Goal: Transaction & Acquisition: Subscribe to service/newsletter

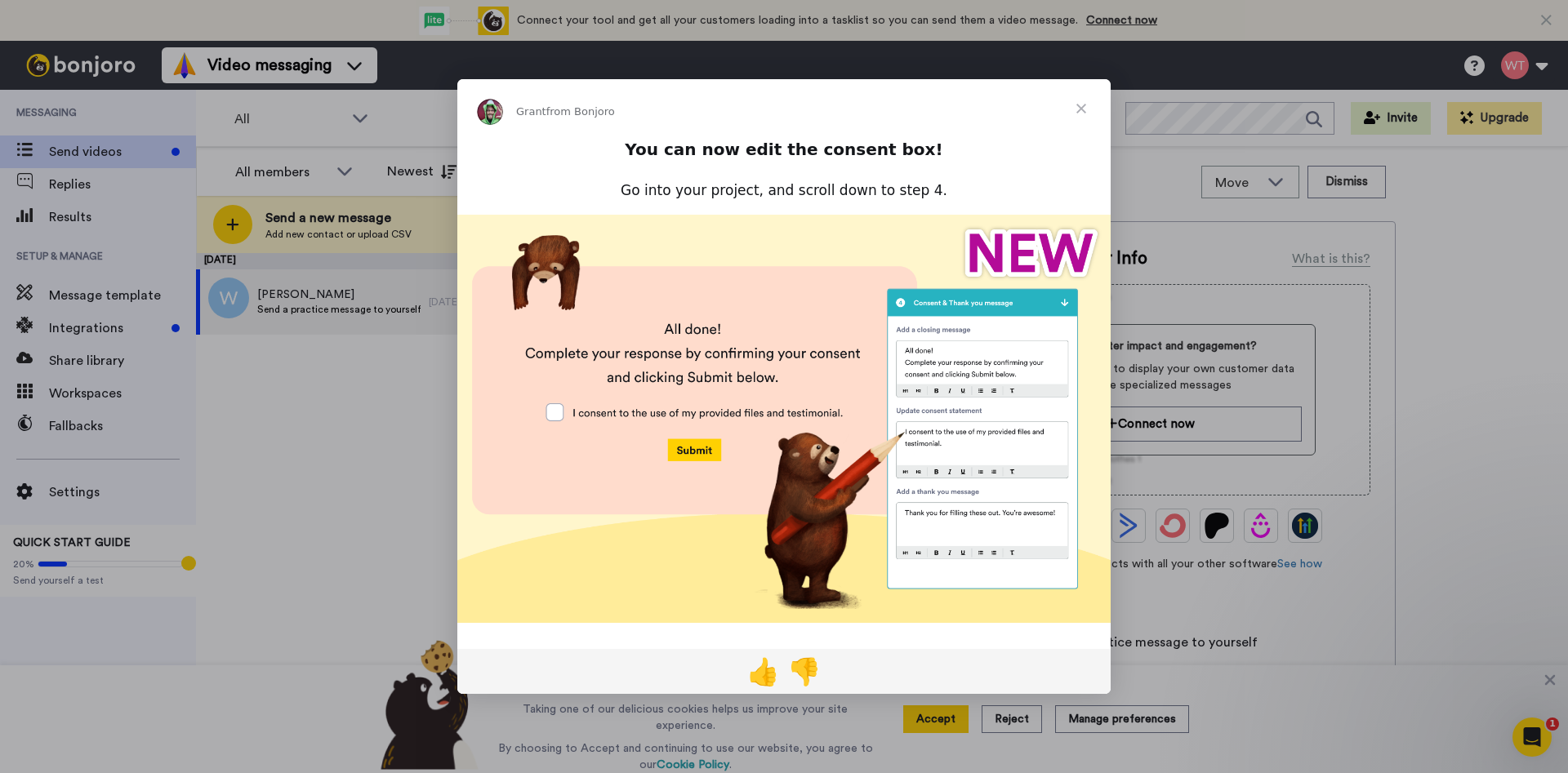
click at [1073, 111] on span "Close" at bounding box center [1081, 108] width 59 height 59
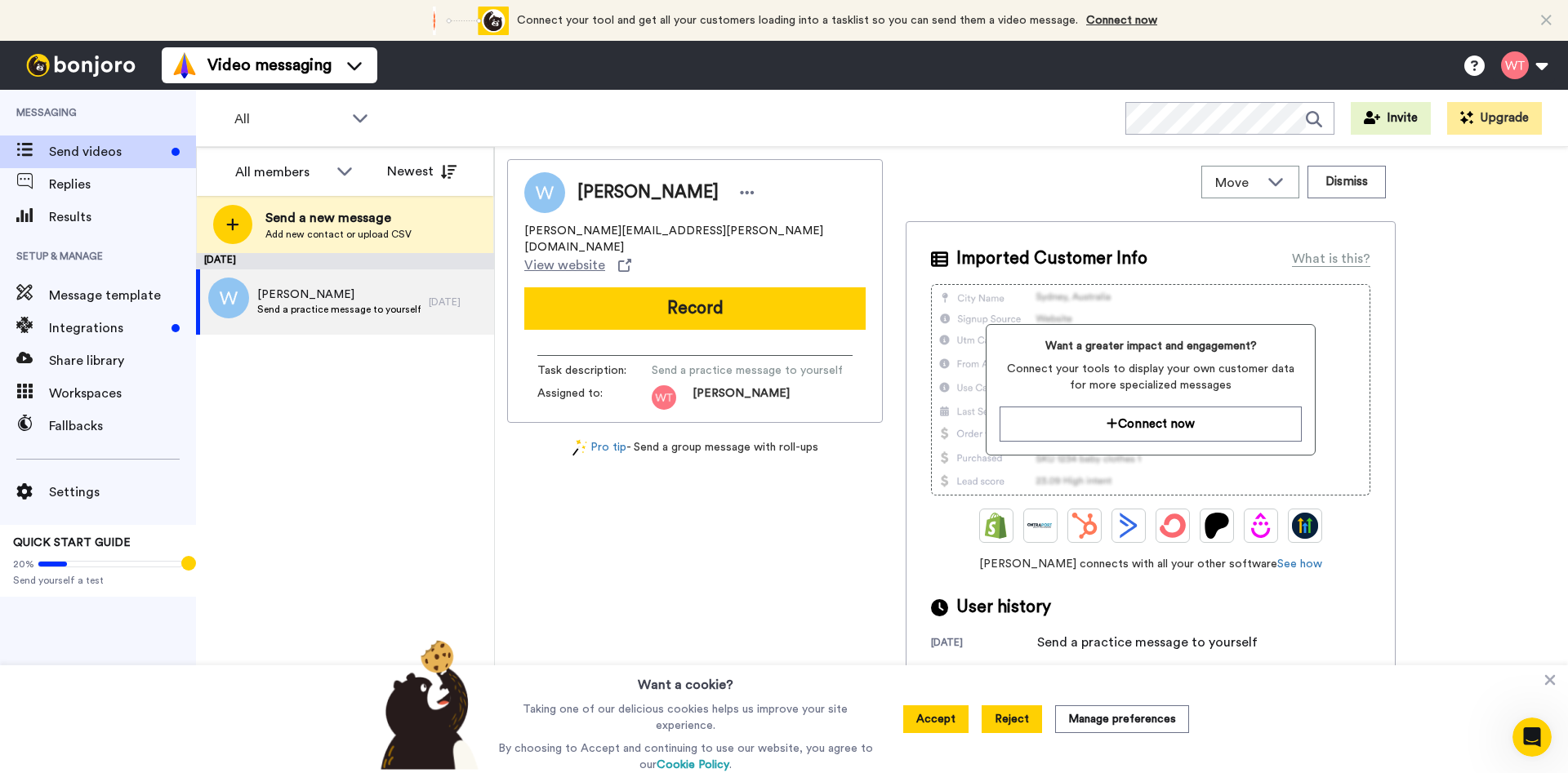
click at [1026, 726] on button "Reject" at bounding box center [1011, 718] width 60 height 28
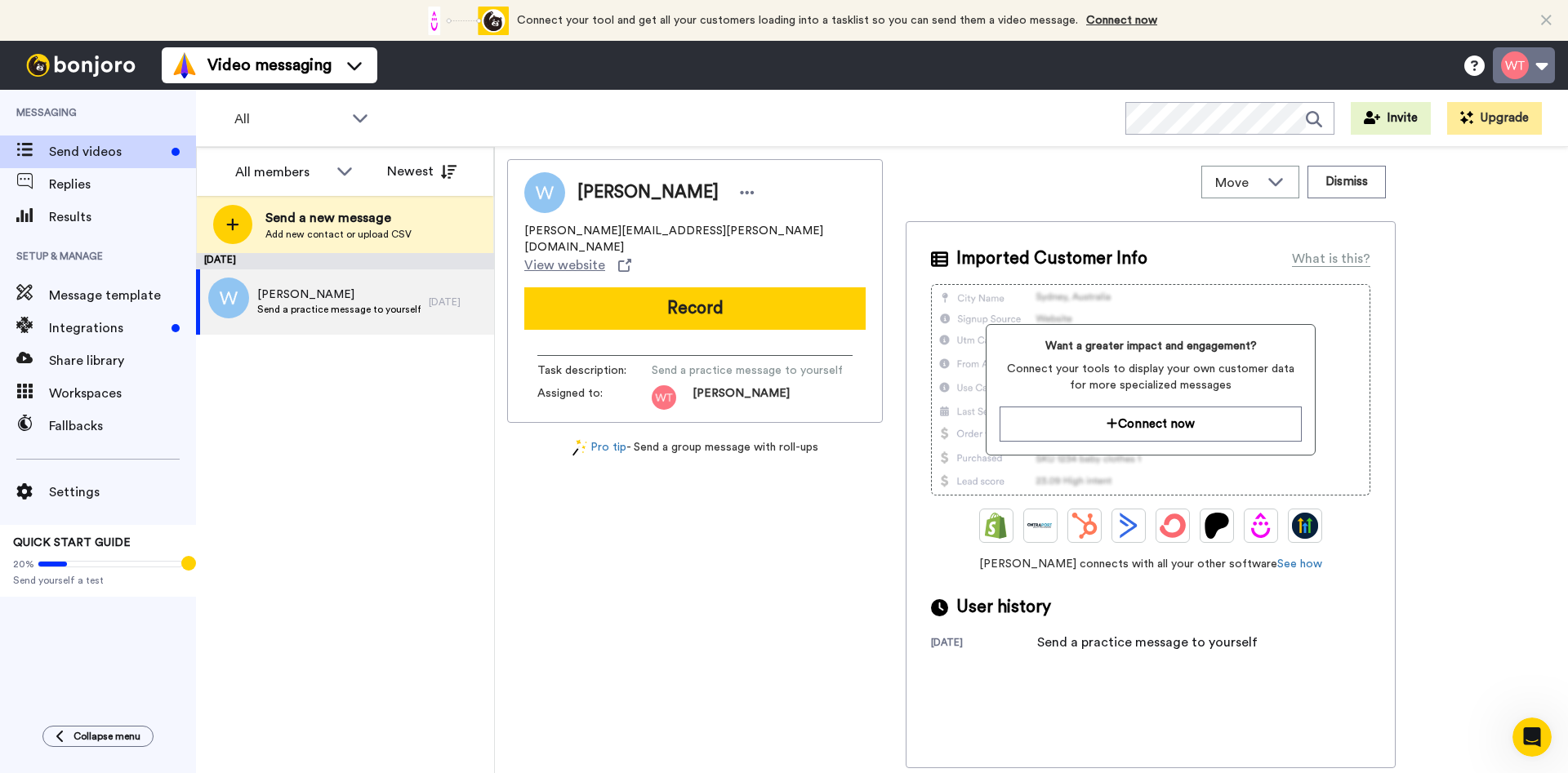
click at [1541, 59] on button at bounding box center [1523, 64] width 62 height 35
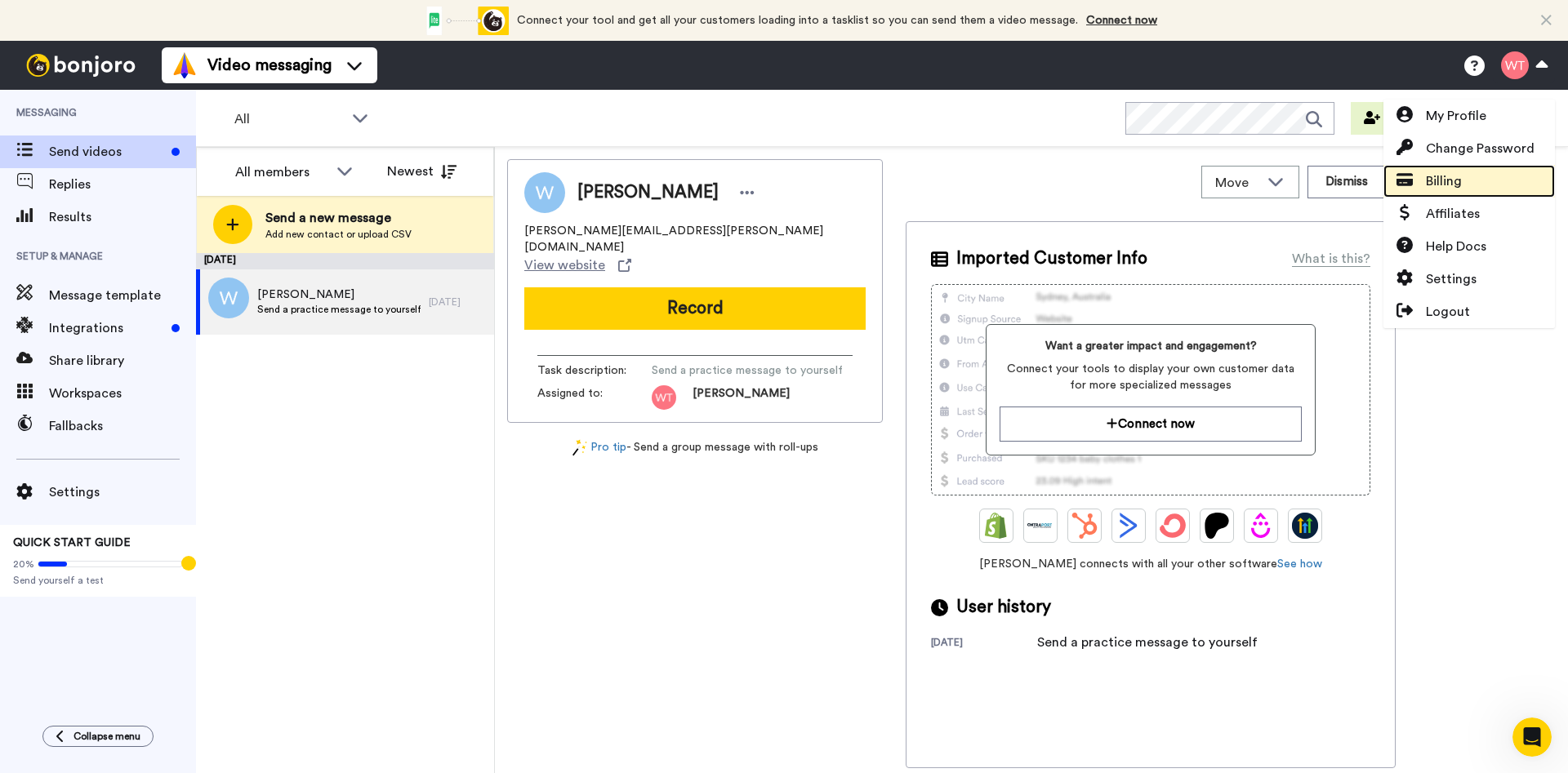
click at [1448, 184] on span "Billing" at bounding box center [1443, 181] width 36 height 19
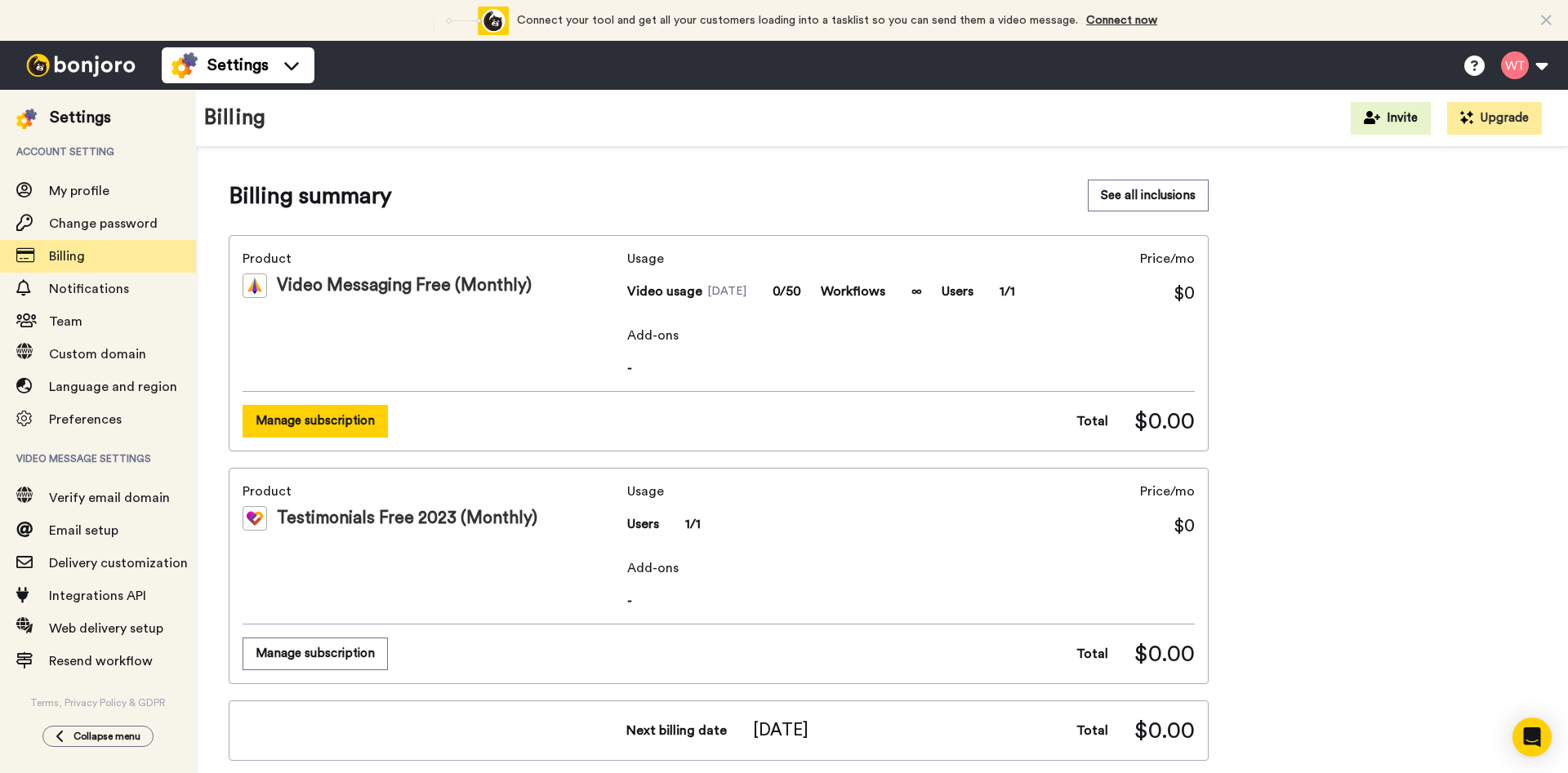
click at [340, 423] on button "Manage subscription" at bounding box center [315, 420] width 145 height 32
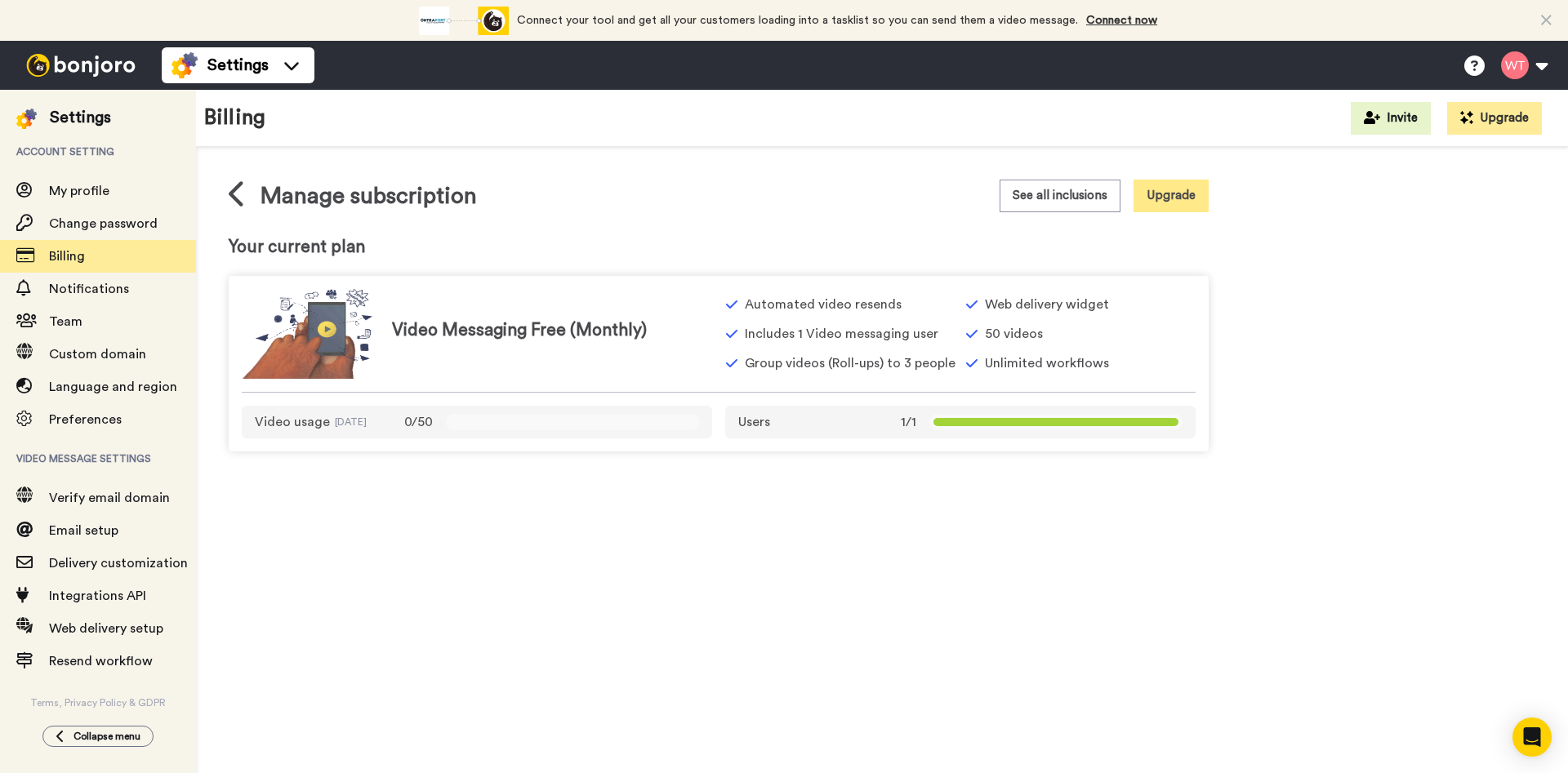
click at [1148, 195] on button "Upgrade" at bounding box center [1171, 195] width 75 height 32
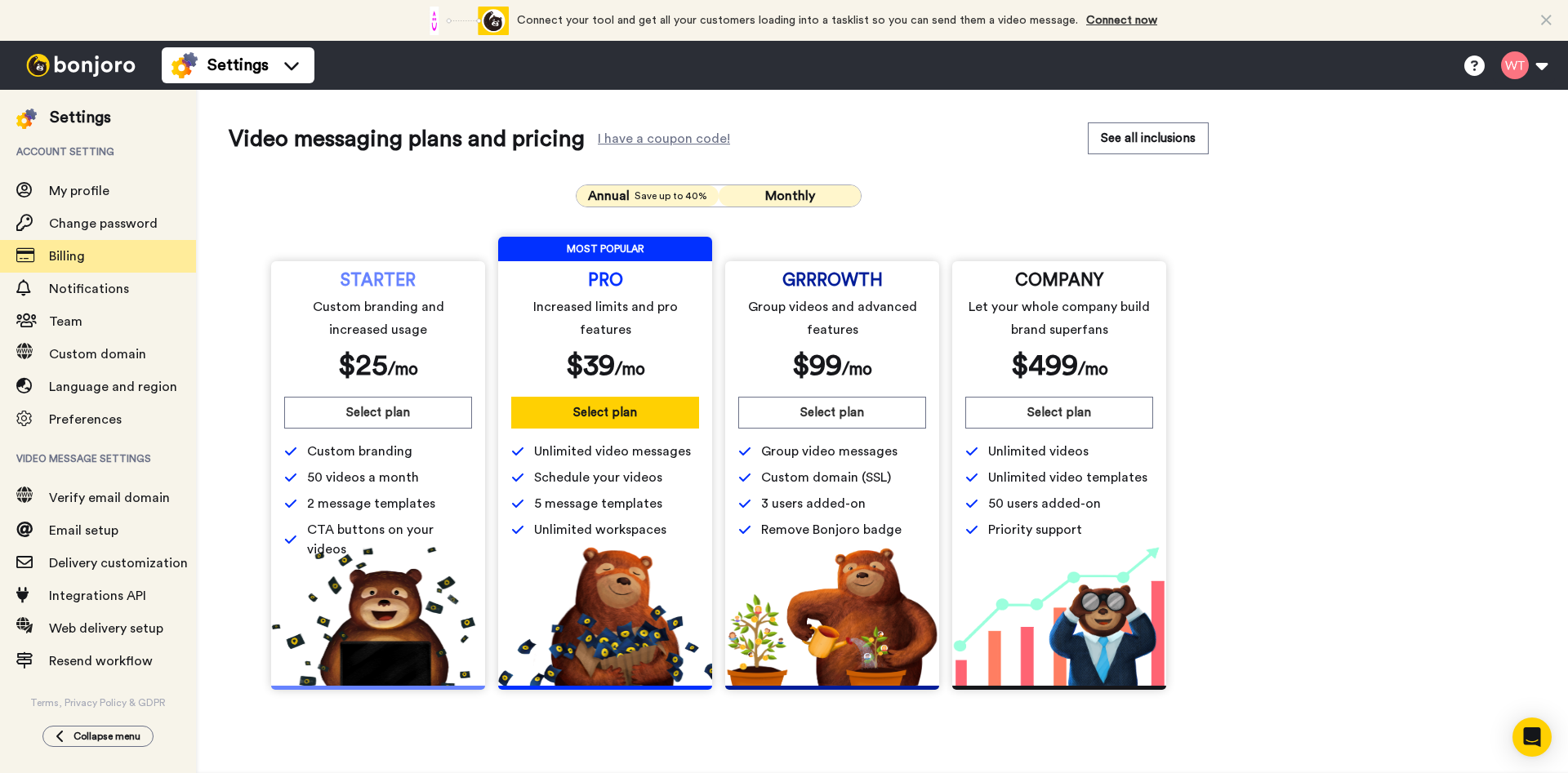
click at [625, 190] on span "Annual" at bounding box center [608, 196] width 41 height 19
click at [765, 199] on span "Monthly" at bounding box center [790, 196] width 50 height 13
click at [656, 192] on span "Save up to 40%" at bounding box center [671, 196] width 73 height 13
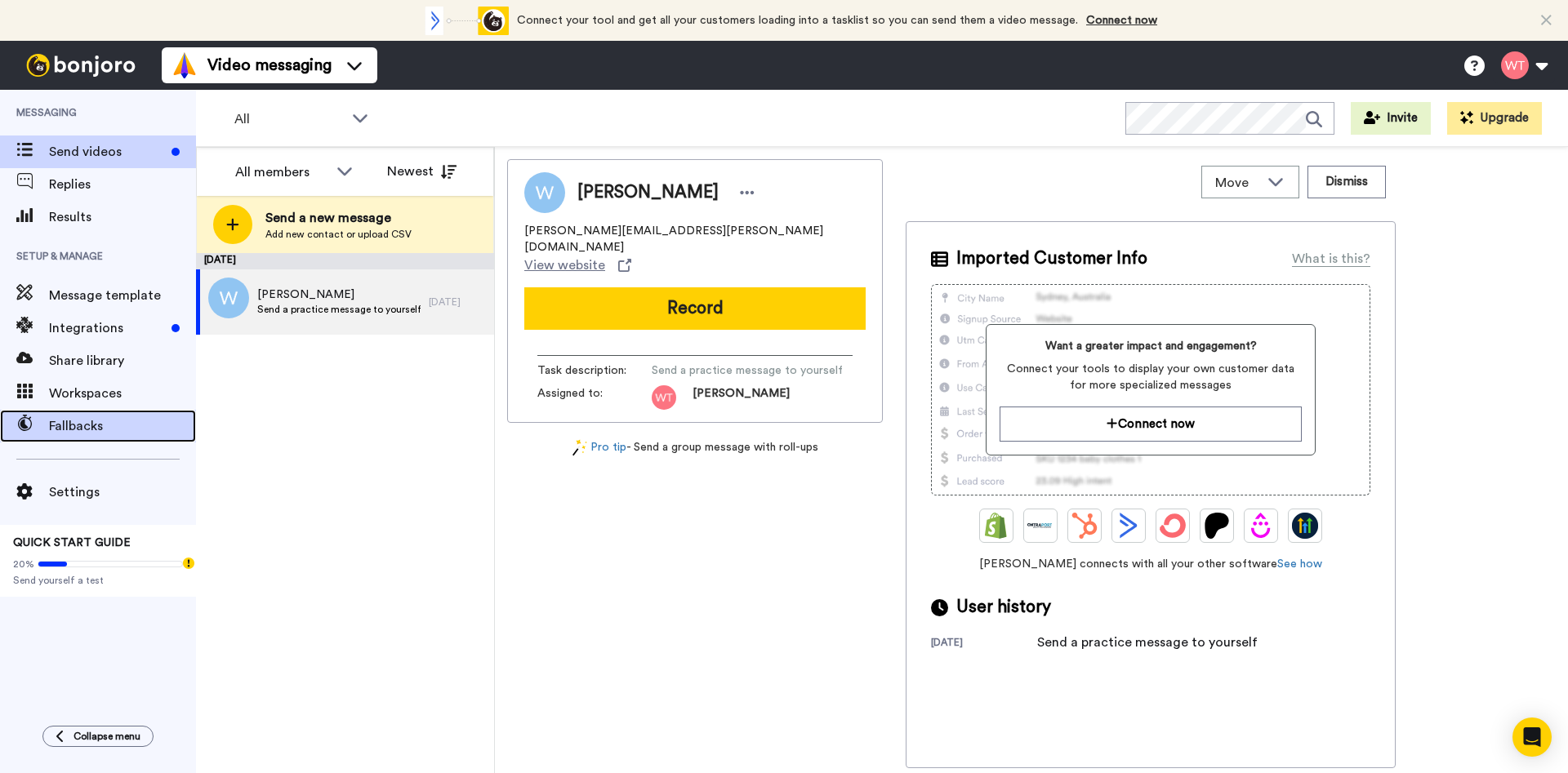
click at [88, 418] on span "Fallbacks" at bounding box center [122, 426] width 147 height 19
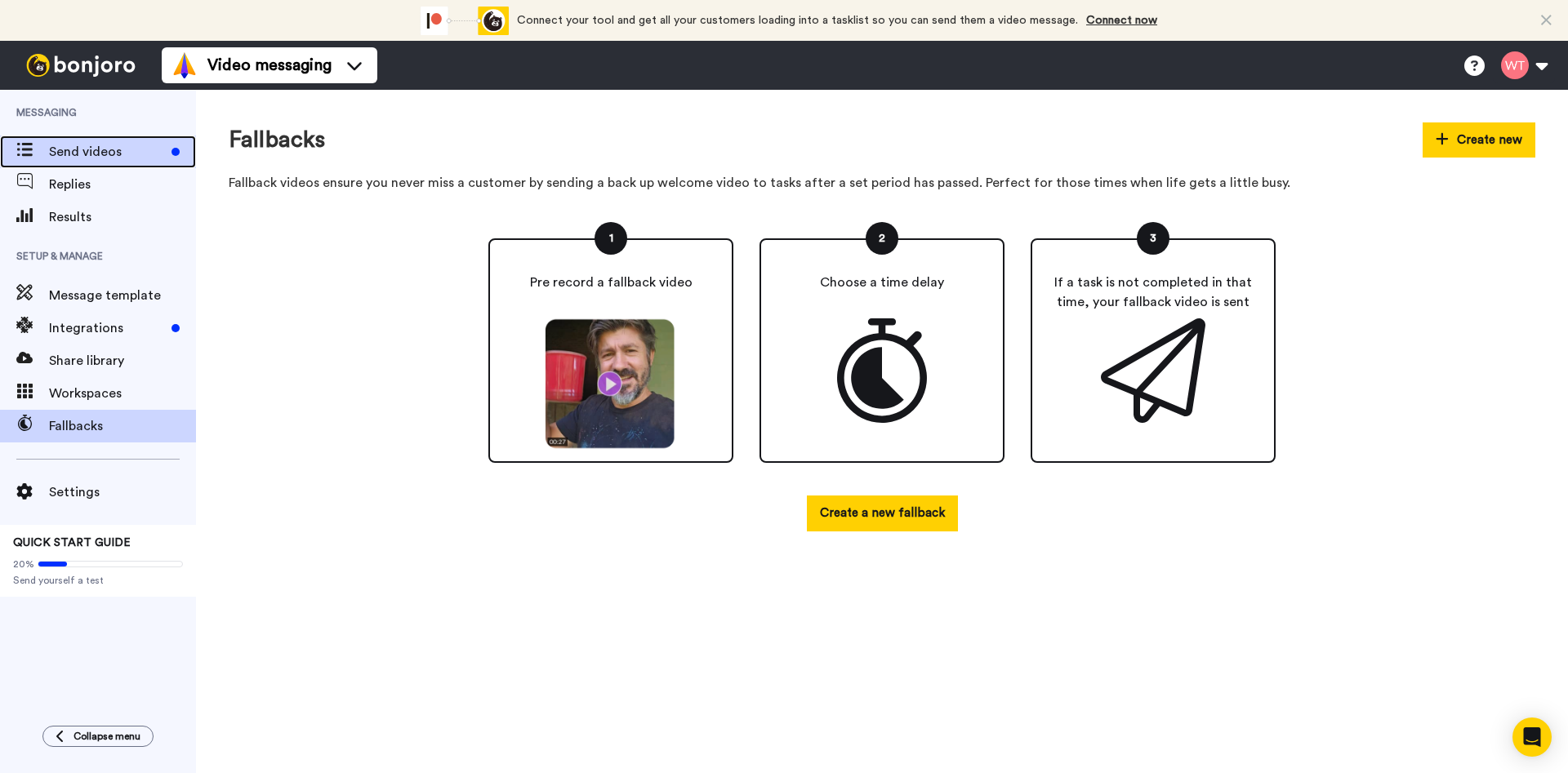
click at [97, 151] on span "Send videos" at bounding box center [107, 152] width 116 height 19
